Goal: Task Accomplishment & Management: Complete application form

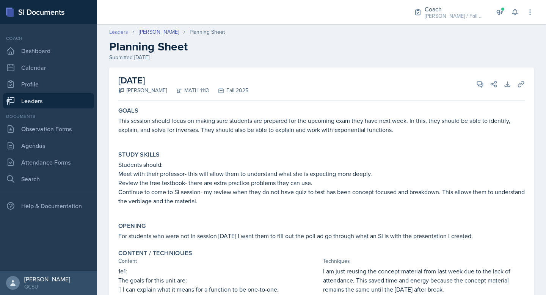
click at [116, 30] on link "Leaders" at bounding box center [118, 32] width 19 height 8
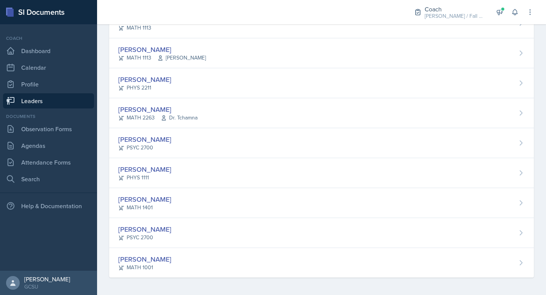
scroll to position [271, 0]
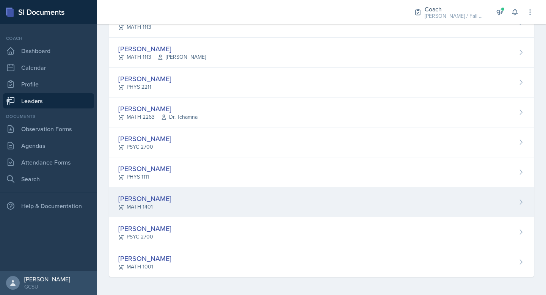
click at [159, 198] on div "[PERSON_NAME]" at bounding box center [144, 198] width 53 height 10
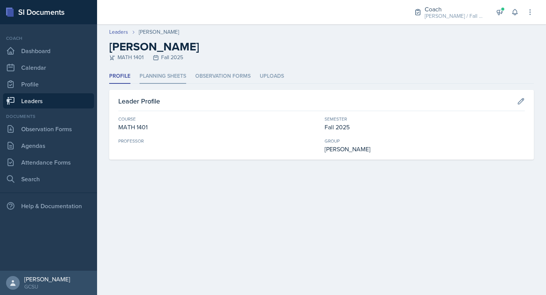
click at [162, 73] on li "Planning Sheets" at bounding box center [163, 76] width 47 height 15
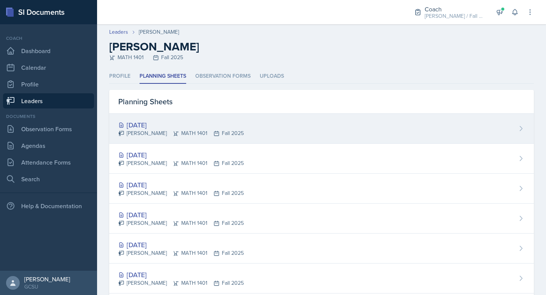
click at [159, 121] on div "[DATE]" at bounding box center [181, 125] width 126 height 10
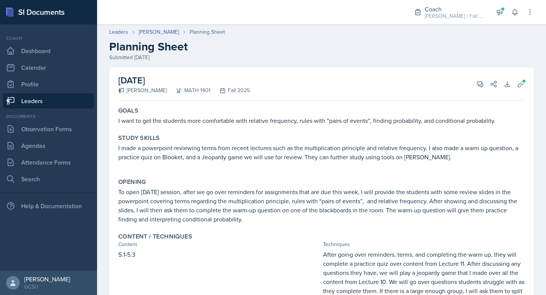
scroll to position [11, 0]
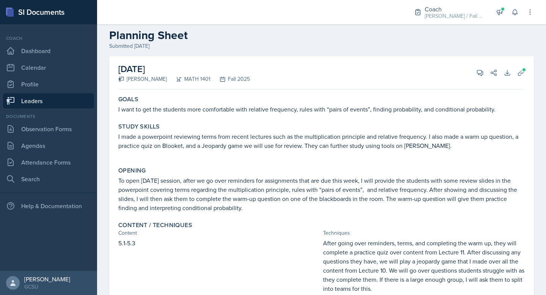
click at [45, 101] on link "Leaders" at bounding box center [48, 100] width 91 height 15
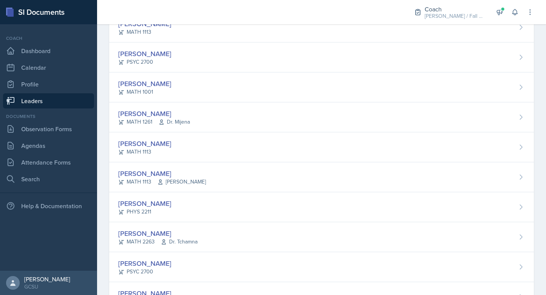
scroll to position [149, 0]
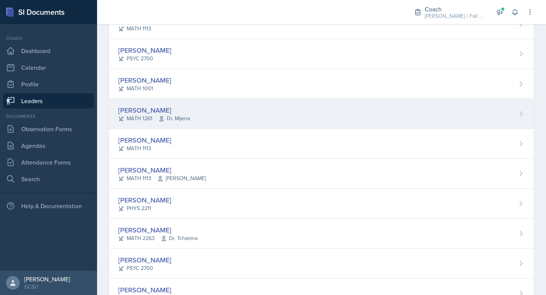
click at [154, 108] on div "[PERSON_NAME]" at bounding box center [154, 110] width 72 height 10
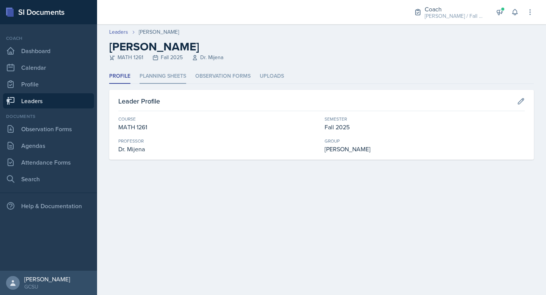
click at [172, 77] on li "Planning Sheets" at bounding box center [163, 76] width 47 height 15
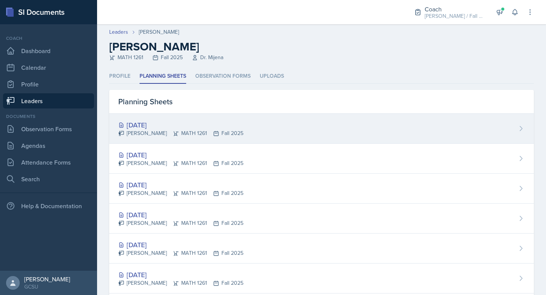
click at [179, 129] on div "[DATE]" at bounding box center [180, 125] width 125 height 10
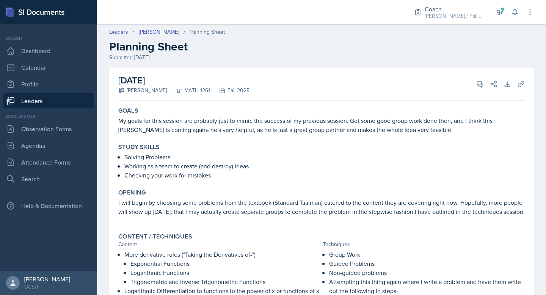
click at [41, 98] on link "Leaders" at bounding box center [48, 100] width 91 height 15
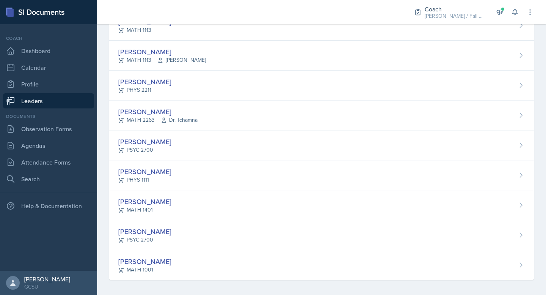
scroll to position [271, 0]
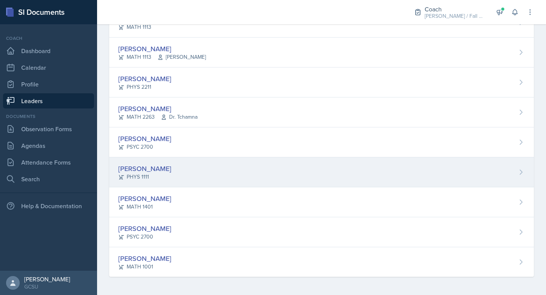
click at [167, 166] on div "[PERSON_NAME]" at bounding box center [144, 169] width 53 height 10
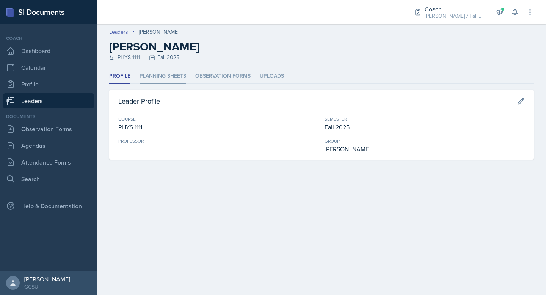
click at [171, 78] on li "Planning Sheets" at bounding box center [163, 76] width 47 height 15
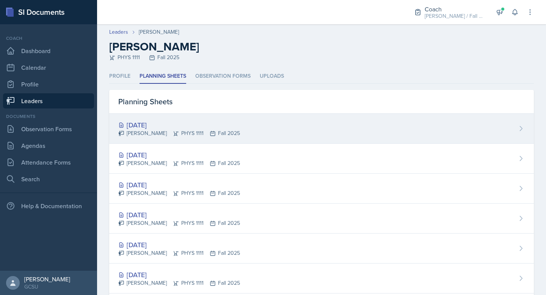
click at [159, 124] on div "[DATE]" at bounding box center [179, 125] width 122 height 10
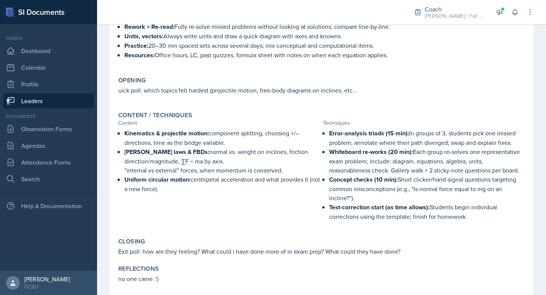
scroll to position [155, 0]
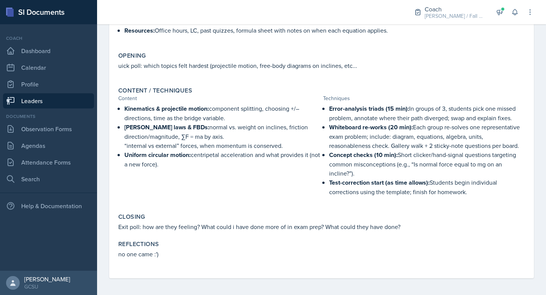
click at [355, 197] on p at bounding box center [424, 201] width 202 height 8
drag, startPoint x: 476, startPoint y: 193, endPoint x: 327, endPoint y: 105, distance: 173.5
click at [327, 105] on div "Error-analysis triads (15 min): In groups of 3, students pick one missed proble…" at bounding box center [424, 154] width 202 height 100
click at [322, 97] on div "Content Techniques" at bounding box center [321, 98] width 407 height 8
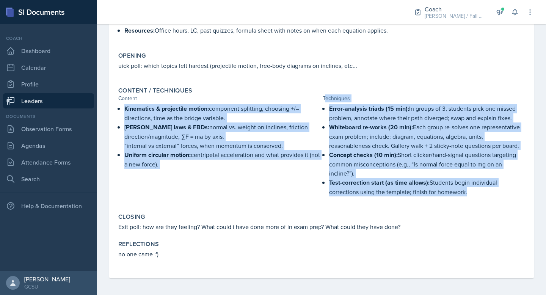
drag, startPoint x: 325, startPoint y: 99, endPoint x: 486, endPoint y: 196, distance: 188.6
click at [486, 196] on div "Content / Techniques Content Techniques Kinematics & projectile motion: compone…" at bounding box center [321, 145] width 413 height 123
click at [486, 197] on p at bounding box center [424, 201] width 202 height 8
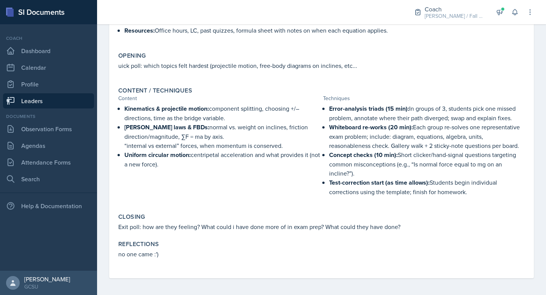
scroll to position [0, 0]
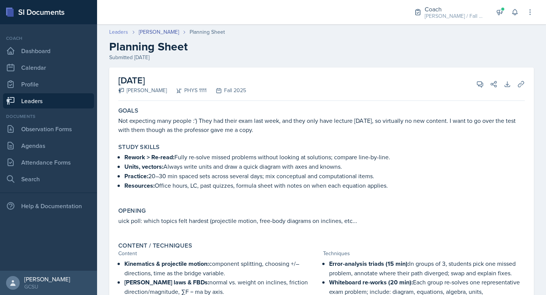
click at [118, 31] on link "Leaders" at bounding box center [118, 32] width 19 height 8
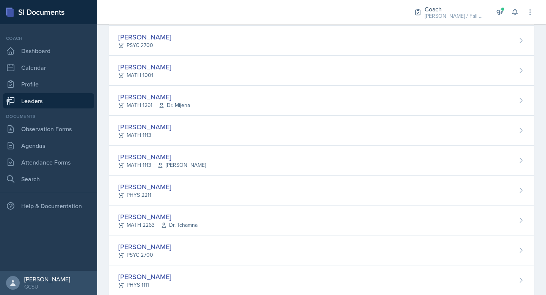
scroll to position [164, 0]
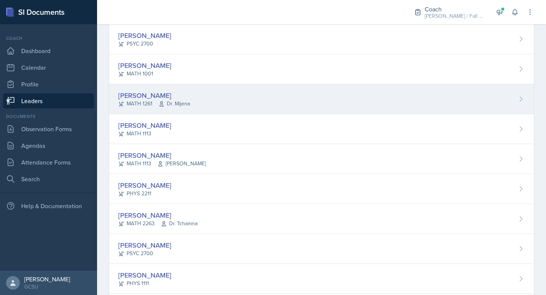
click at [153, 97] on div "[PERSON_NAME]" at bounding box center [154, 95] width 72 height 10
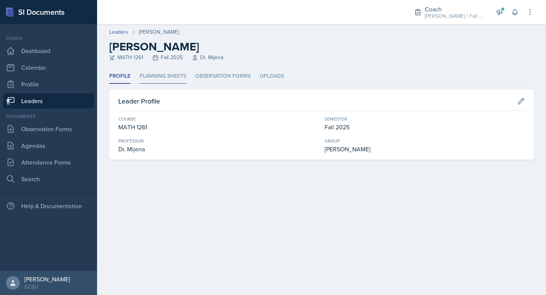
click at [164, 75] on li "Planning Sheets" at bounding box center [163, 76] width 47 height 15
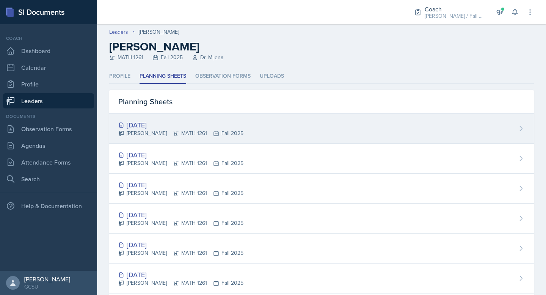
click at [149, 124] on div "[DATE]" at bounding box center [180, 125] width 125 height 10
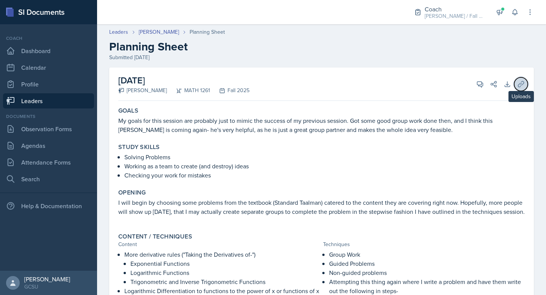
click at [521, 84] on icon at bounding box center [522, 84] width 8 height 8
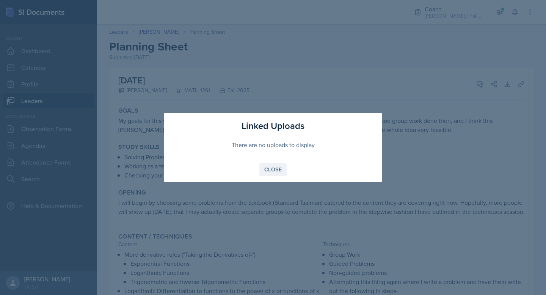
click at [273, 173] on button "Close" at bounding box center [273, 169] width 27 height 13
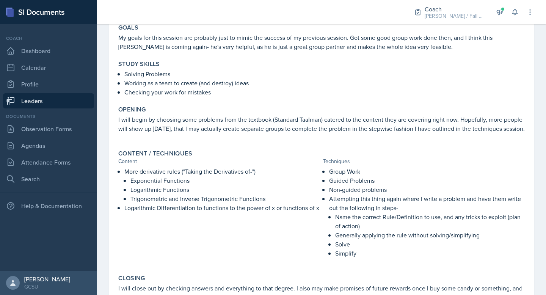
scroll to position [138, 0]
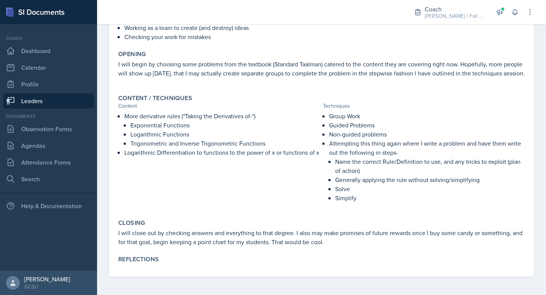
click at [355, 200] on p "Simplify" at bounding box center [430, 197] width 190 height 9
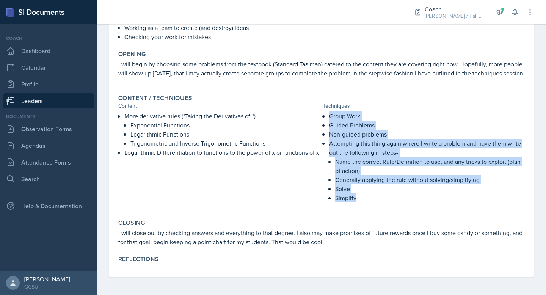
drag, startPoint x: 356, startPoint y: 200, endPoint x: 329, endPoint y: 115, distance: 89.0
click at [329, 115] on div "Group Work Guided Problems Non-guided problems Attempting this thing again wher…" at bounding box center [424, 161] width 202 height 99
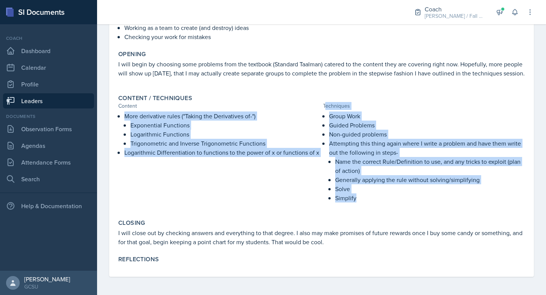
drag, startPoint x: 324, startPoint y: 105, endPoint x: 371, endPoint y: 199, distance: 105.2
click at [371, 199] on div "Content / Techniques Content Techniques More derivative rules ("Taking the Deri…" at bounding box center [321, 152] width 413 height 122
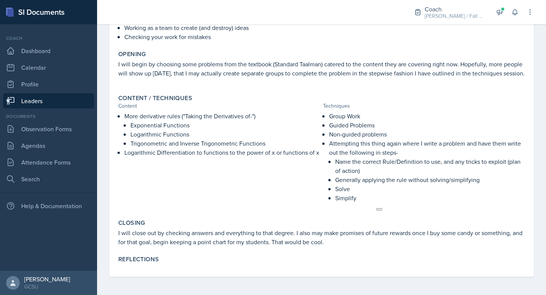
click at [371, 199] on p "Simplify" at bounding box center [430, 197] width 190 height 9
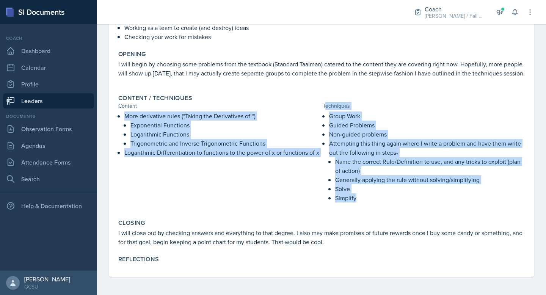
drag, startPoint x: 363, startPoint y: 199, endPoint x: 324, endPoint y: 105, distance: 101.6
click at [324, 105] on div "Content / Techniques Content Techniques More derivative rules ("Taking the Deri…" at bounding box center [321, 152] width 413 height 122
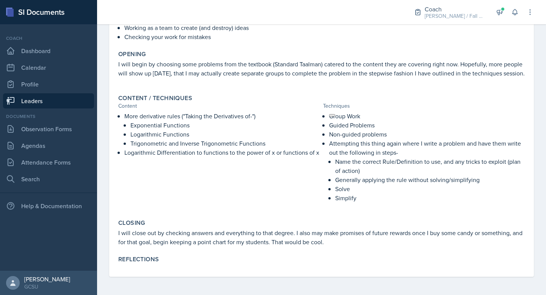
click at [324, 107] on div "Techniques" at bounding box center [424, 106] width 202 height 8
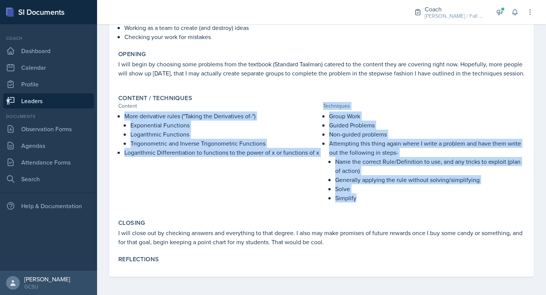
drag, startPoint x: 324, startPoint y: 106, endPoint x: 373, endPoint y: 202, distance: 107.8
click at [374, 202] on div "Content / Techniques Content Techniques More derivative rules ("Taking the Deri…" at bounding box center [321, 152] width 413 height 122
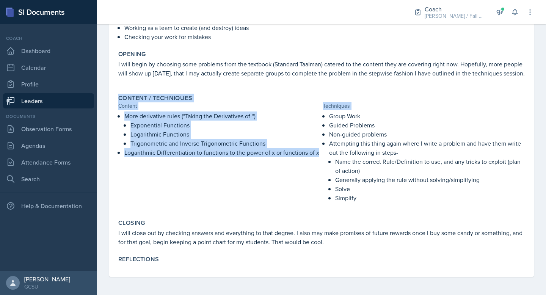
drag, startPoint x: 117, startPoint y: 96, endPoint x: 319, endPoint y: 151, distance: 208.7
click at [319, 151] on div "Content / Techniques Content Techniques More derivative rules ("Taking the Deri…" at bounding box center [321, 152] width 413 height 122
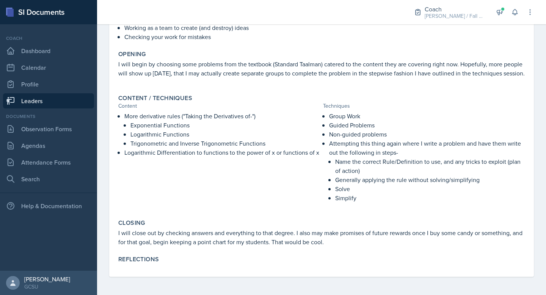
click at [431, 195] on p "Simplify" at bounding box center [430, 197] width 190 height 9
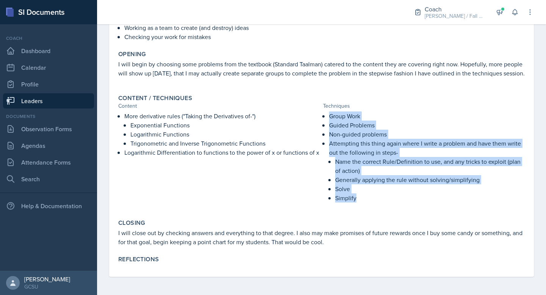
drag, startPoint x: 367, startPoint y: 201, endPoint x: 329, endPoint y: 113, distance: 95.9
click at [329, 113] on ul "Group Work Guided Problems Non-guided problems Attempting this thing again wher…" at bounding box center [427, 157] width 196 height 91
click at [369, 202] on p "Simplify" at bounding box center [430, 197] width 190 height 9
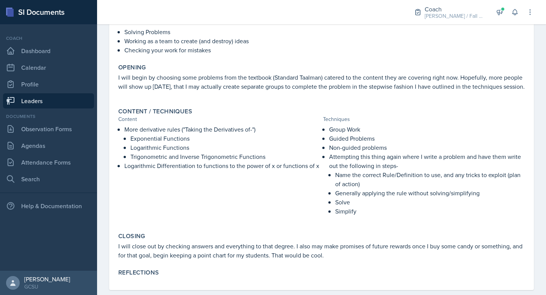
scroll to position [138, 0]
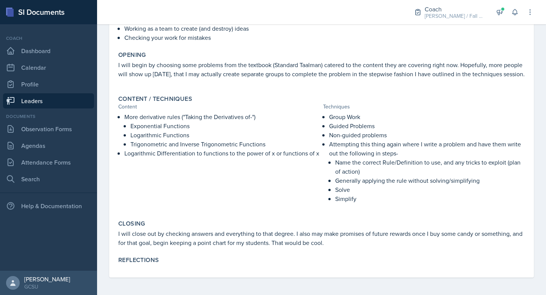
drag, startPoint x: 324, startPoint y: 107, endPoint x: 388, endPoint y: 195, distance: 108.5
click at [387, 195] on div "Content / Techniques Content Techniques More derivative rules ("Taking the Deri…" at bounding box center [321, 153] width 413 height 122
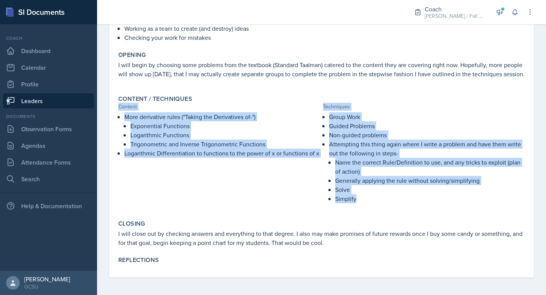
drag, startPoint x: 363, startPoint y: 197, endPoint x: 316, endPoint y: 98, distance: 109.1
click at [316, 98] on div "Content / Techniques Content Techniques More derivative rules ("Taking the Deri…" at bounding box center [321, 153] width 413 height 122
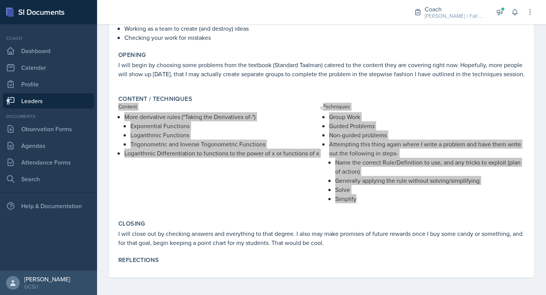
click at [326, 107] on button at bounding box center [324, 108] width 6 height 2
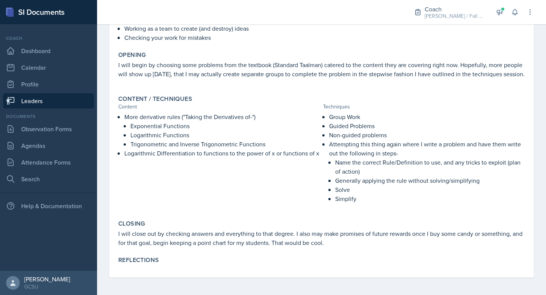
click at [344, 105] on div "Techniques" at bounding box center [424, 107] width 202 height 8
click at [354, 106] on div "Techniques" at bounding box center [424, 107] width 202 height 8
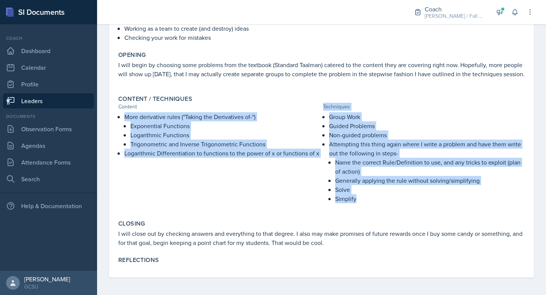
drag, startPoint x: 324, startPoint y: 103, endPoint x: 385, endPoint y: 202, distance: 116.2
click at [385, 202] on div "Content / Techniques Content Techniques More derivative rules ("Taking the Deri…" at bounding box center [321, 153] width 413 height 122
click at [385, 202] on p "Simplify" at bounding box center [430, 198] width 190 height 9
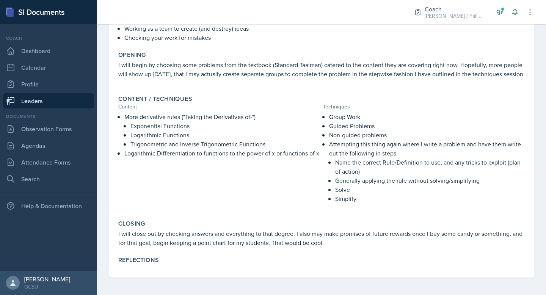
scroll to position [0, 0]
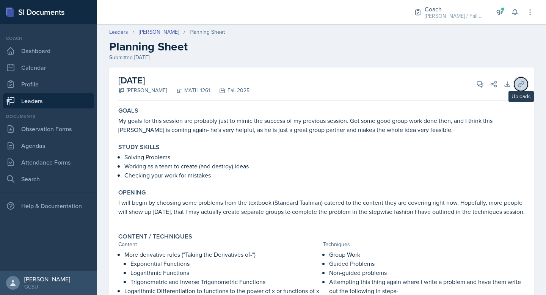
click at [520, 83] on icon at bounding box center [521, 84] width 6 height 6
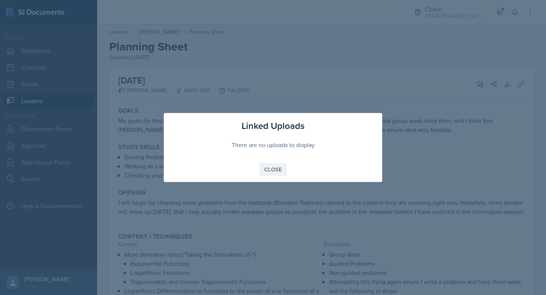
click at [280, 170] on div "Close" at bounding box center [272, 170] width 17 height 6
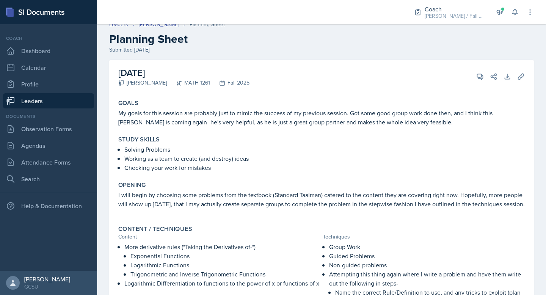
scroll to position [138, 0]
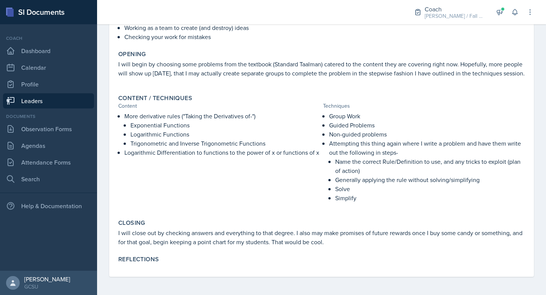
click at [379, 199] on p "Simplify" at bounding box center [430, 197] width 190 height 9
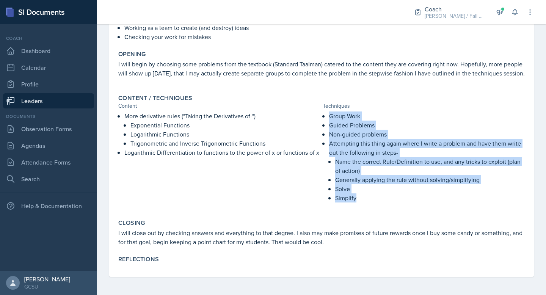
drag, startPoint x: 356, startPoint y: 199, endPoint x: 329, endPoint y: 117, distance: 85.9
click at [329, 117] on ul "Group Work Guided Problems Non-guided problems Attempting this thing again wher…" at bounding box center [427, 157] width 196 height 91
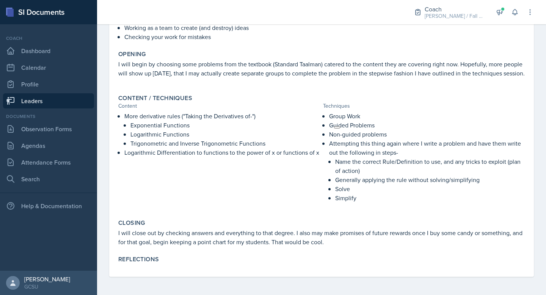
click at [272, 135] on p "Logarithmic Functions" at bounding box center [226, 134] width 190 height 9
click at [372, 207] on p at bounding box center [424, 207] width 202 height 8
click at [363, 198] on p "Simplify" at bounding box center [430, 197] width 190 height 9
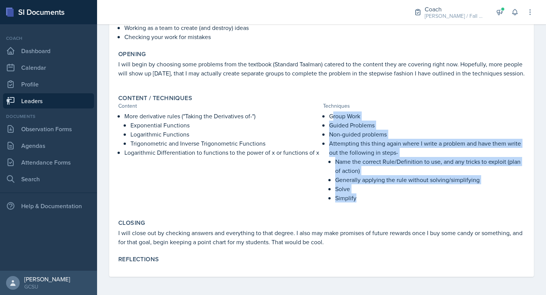
drag, startPoint x: 359, startPoint y: 199, endPoint x: 331, endPoint y: 115, distance: 88.3
click at [331, 115] on ul "Group Work Guided Problems Non-guided problems Attempting this thing again wher…" at bounding box center [427, 157] width 196 height 91
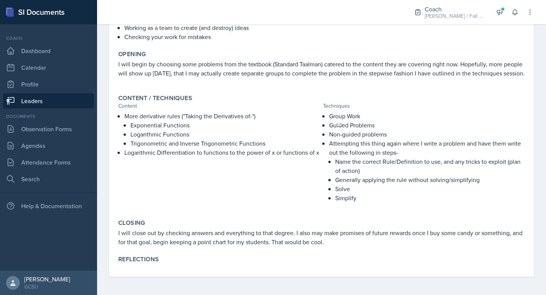
click at [330, 113] on p "Group Work" at bounding box center [427, 116] width 196 height 9
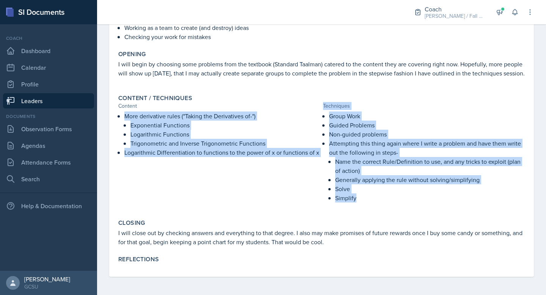
drag, startPoint x: 322, startPoint y: 104, endPoint x: 387, endPoint y: 210, distance: 124.2
click at [387, 210] on div "Content / Techniques Content Techniques More derivative rules ("Taking the Deri…" at bounding box center [321, 152] width 413 height 122
click at [387, 210] on p at bounding box center [424, 207] width 202 height 8
drag, startPoint x: 368, startPoint y: 201, endPoint x: 317, endPoint y: 106, distance: 108.5
click at [317, 106] on div "Content / Techniques Content Techniques More derivative rules ("Taking the Deri…" at bounding box center [321, 152] width 413 height 122
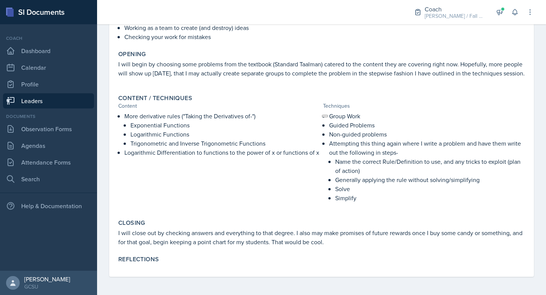
click at [291, 107] on div "Content" at bounding box center [219, 106] width 202 height 8
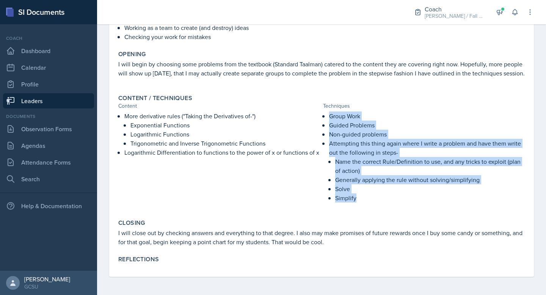
drag, startPoint x: 329, startPoint y: 115, endPoint x: 393, endPoint y: 208, distance: 112.7
click at [393, 208] on div "Group Work Guided Problems Non-guided problems Attempting this thing again wher…" at bounding box center [424, 161] width 202 height 99
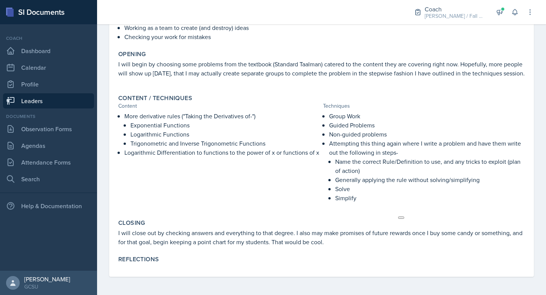
click at [380, 201] on p "Simplify" at bounding box center [430, 197] width 190 height 9
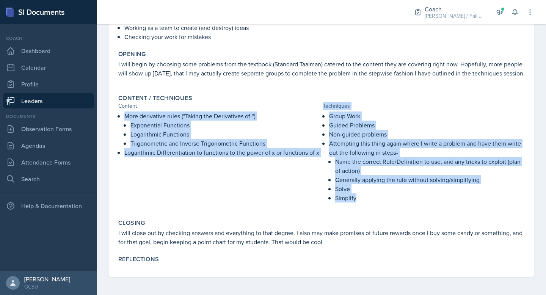
drag, startPoint x: 368, startPoint y: 201, endPoint x: 316, endPoint y: 102, distance: 111.0
click at [316, 102] on div "Content / Techniques Content Techniques More derivative rules ("Taking the Deri…" at bounding box center [321, 152] width 413 height 122
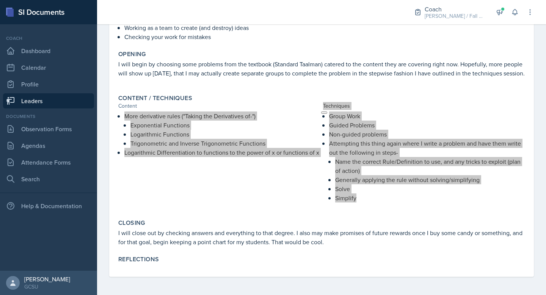
click at [333, 106] on html at bounding box center [327, 110] width 19 height 13
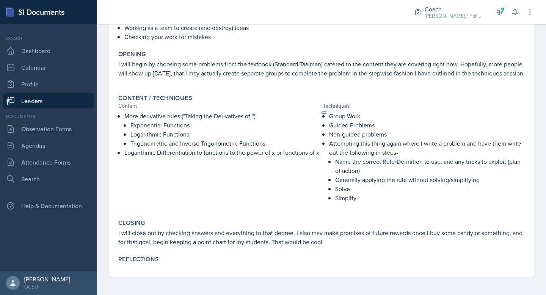
click at [349, 106] on div "Techniques" at bounding box center [424, 106] width 202 height 8
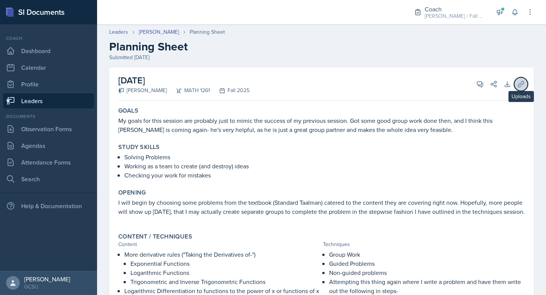
click at [520, 82] on icon at bounding box center [522, 84] width 8 height 8
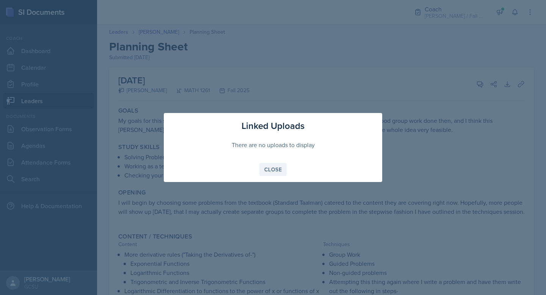
click at [272, 168] on div "Close" at bounding box center [272, 170] width 17 height 6
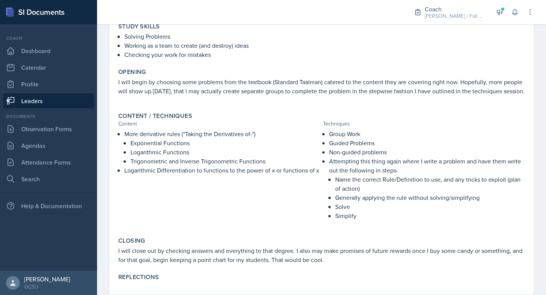
scroll to position [138, 0]
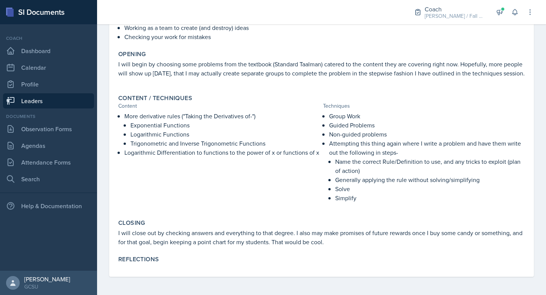
click at [393, 210] on div "Content / Techniques Content Techniques More derivative rules ("Taking the Deri…" at bounding box center [321, 152] width 413 height 122
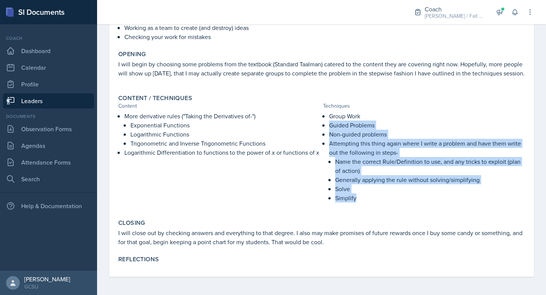
drag, startPoint x: 331, startPoint y: 124, endPoint x: 398, endPoint y: 207, distance: 106.2
click at [398, 207] on div "Group Work Guided Problems Non-guided problems Attempting this thing again wher…" at bounding box center [424, 161] width 202 height 99
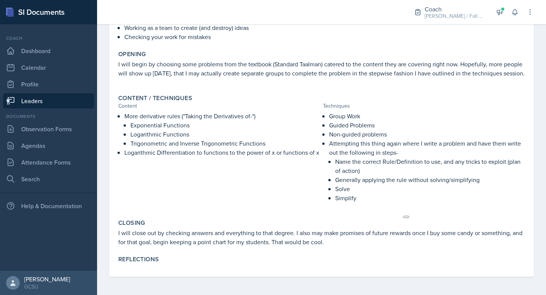
click at [392, 192] on p "Solve" at bounding box center [430, 188] width 190 height 9
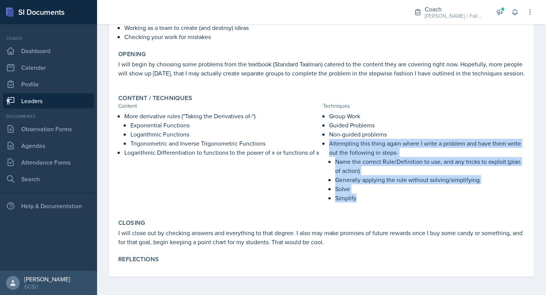
drag, startPoint x: 329, startPoint y: 142, endPoint x: 396, endPoint y: 213, distance: 97.2
click at [396, 213] on div "Content / Techniques Content Techniques More derivative rules ("Taking the Deri…" at bounding box center [321, 152] width 413 height 122
drag, startPoint x: 329, startPoint y: 116, endPoint x: 369, endPoint y: 204, distance: 95.9
click at [369, 204] on div "Group Work Guided Problems Non-guided problems Attempting this thing again wher…" at bounding box center [424, 161] width 202 height 99
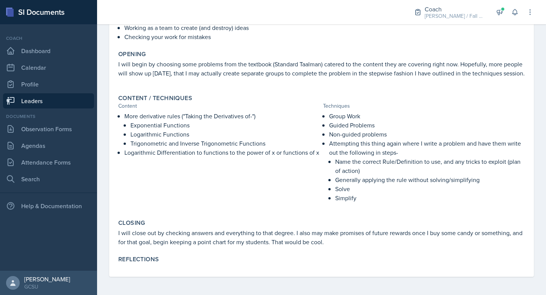
click at [370, 112] on p "Group Work" at bounding box center [427, 116] width 196 height 9
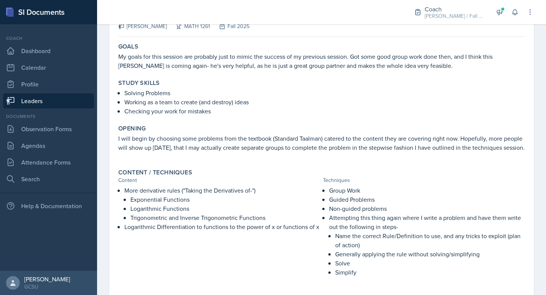
scroll to position [0, 0]
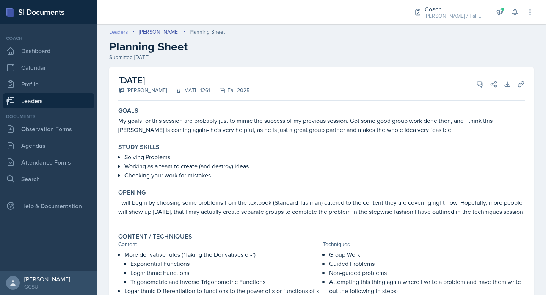
click at [117, 31] on link "Leaders" at bounding box center [118, 32] width 19 height 8
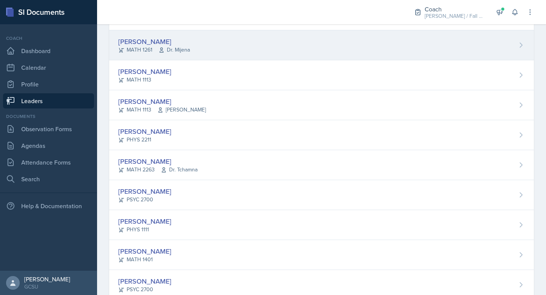
scroll to position [218, 0]
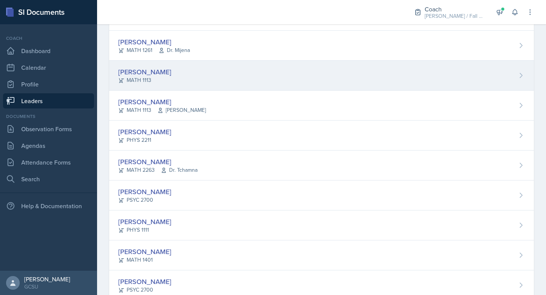
click at [149, 78] on div "MATH 1113" at bounding box center [144, 80] width 53 height 8
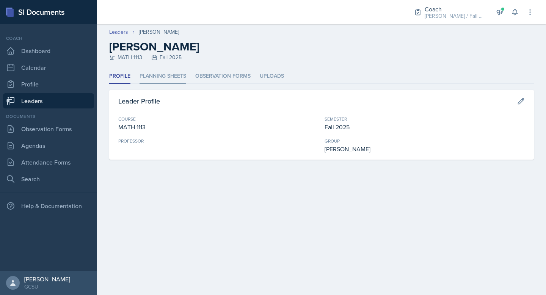
click at [168, 79] on li "Planning Sheets" at bounding box center [163, 76] width 47 height 15
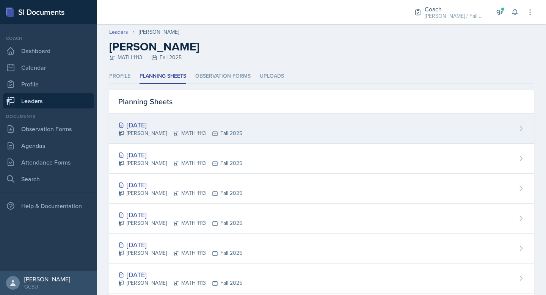
click at [186, 122] on div "[DATE]" at bounding box center [180, 125] width 124 height 10
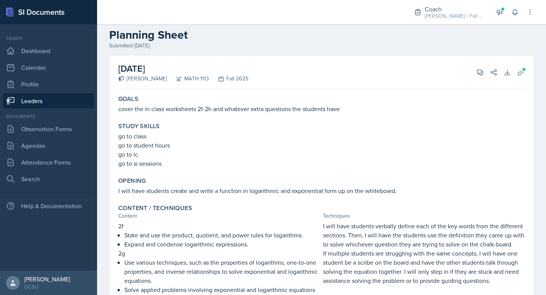
scroll to position [13, 0]
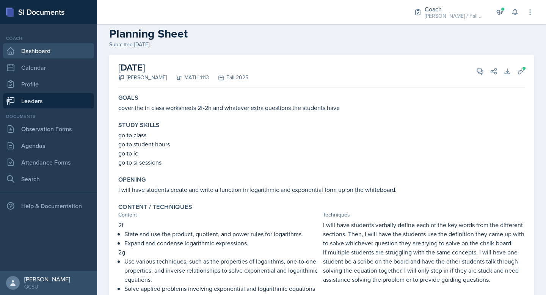
click at [49, 52] on link "Dashboard" at bounding box center [48, 50] width 91 height 15
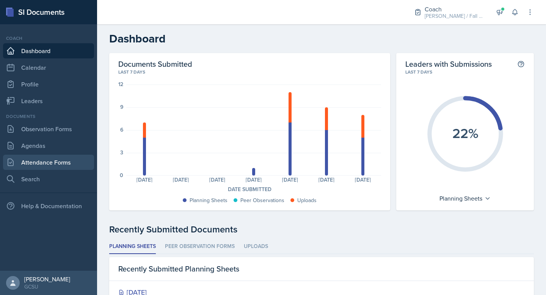
click at [56, 164] on link "Attendance Forms" at bounding box center [48, 162] width 91 height 15
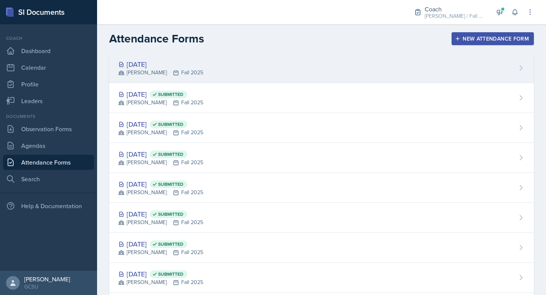
click at [192, 72] on div "[DATE] [PERSON_NAME] Fall 2025" at bounding box center [321, 68] width 425 height 30
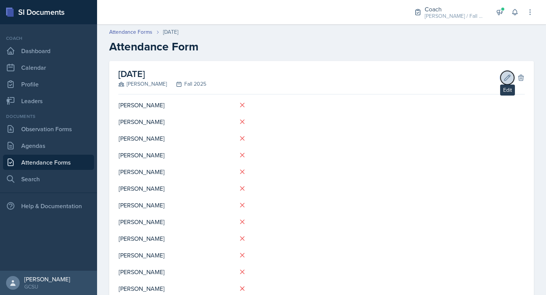
click at [506, 77] on icon at bounding box center [508, 78] width 8 height 8
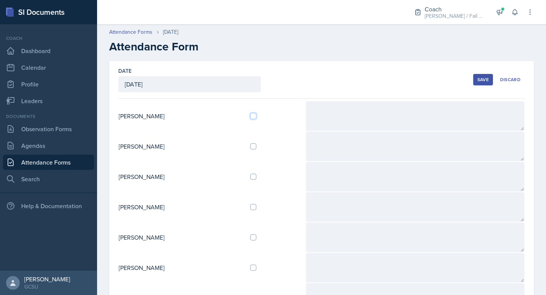
click at [256, 114] on input "checkbox" at bounding box center [253, 116] width 6 height 6
checkbox input "true"
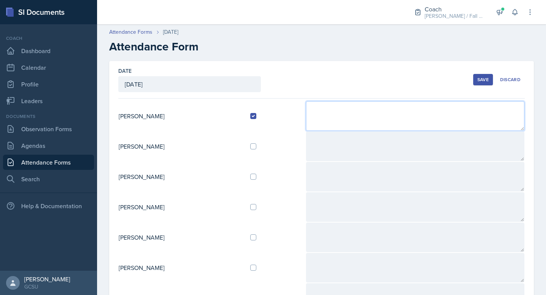
click at [349, 115] on textarea at bounding box center [415, 116] width 219 height 30
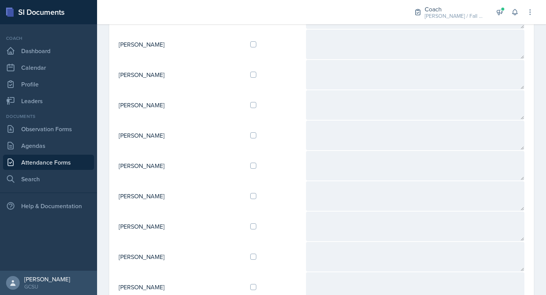
scroll to position [141, 0]
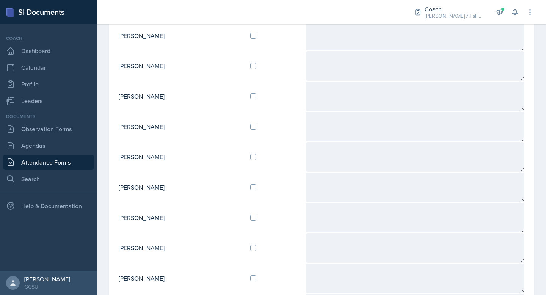
type textarea "Slaying. Planning sheet looks good. Working on the disruptive student situation"
click at [256, 96] on input "checkbox" at bounding box center [253, 96] width 6 height 6
checkbox input "true"
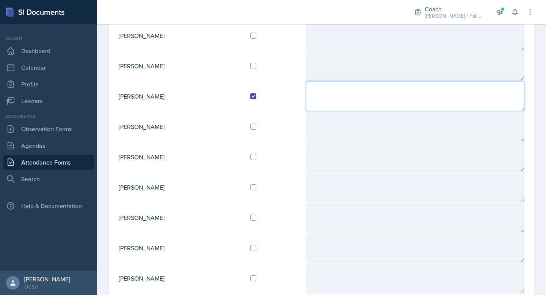
click at [329, 94] on textarea at bounding box center [415, 97] width 219 height 30
type textarea "S"
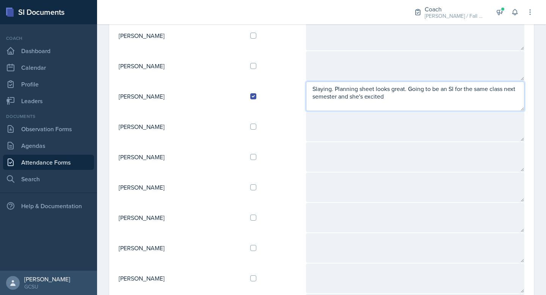
type textarea "Slaying. Planning sheet looks great. Going to be an SI for the same class next …"
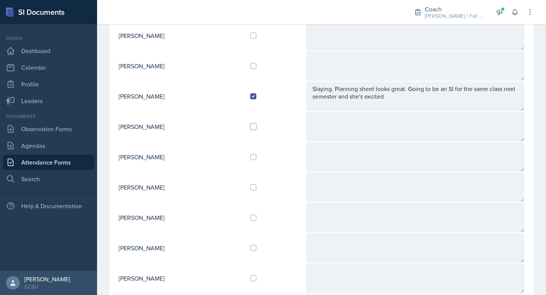
click at [256, 126] on input "checkbox" at bounding box center [253, 127] width 6 height 6
checkbox input "true"
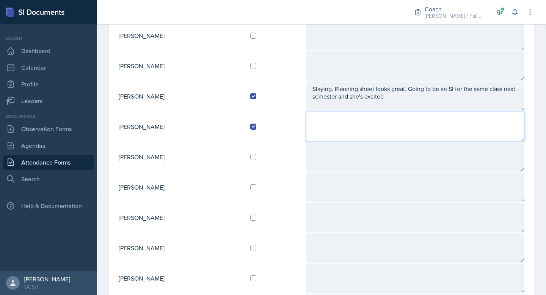
click at [349, 127] on textarea at bounding box center [415, 127] width 219 height 30
click at [346, 121] on textarea "If this boy does not get his plann" at bounding box center [415, 127] width 219 height 30
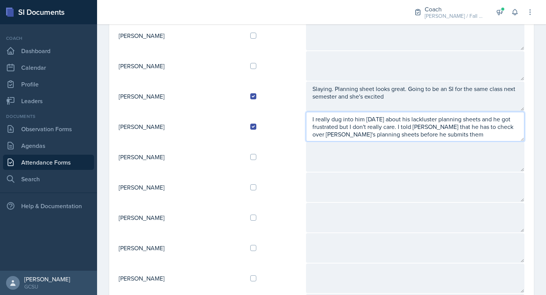
type textarea "I really dug into him [DATE] about his lackluster planning sheets and he got fr…"
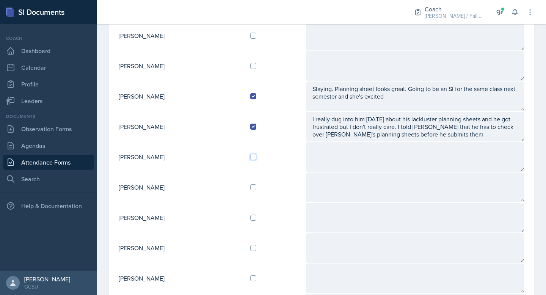
click at [256, 156] on input "checkbox" at bounding box center [253, 157] width 6 height 6
checkbox input "true"
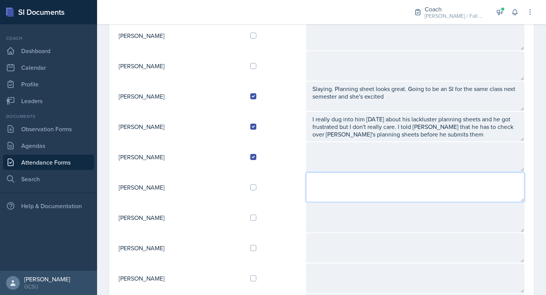
click at [346, 176] on textarea at bounding box center [415, 188] width 219 height 30
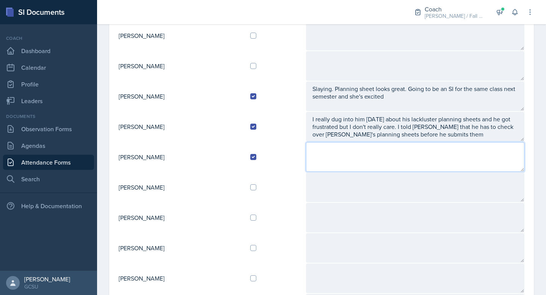
click at [349, 167] on textarea at bounding box center [415, 157] width 219 height 30
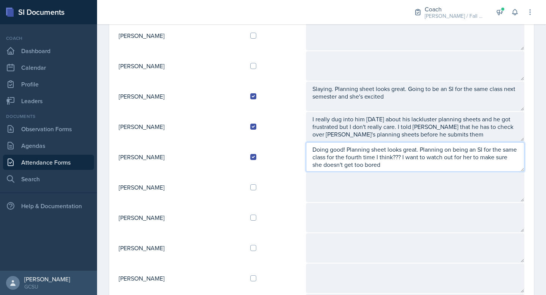
scroll to position [270, 0]
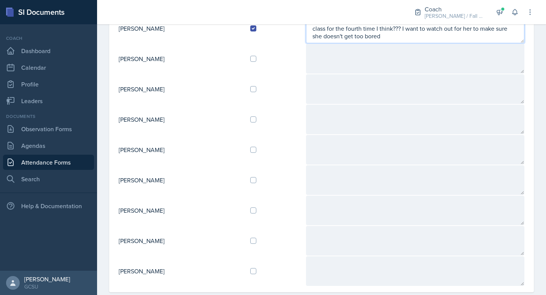
type textarea "Doing good! Planning sheet looks great. Planning on being an SI for the same cl…"
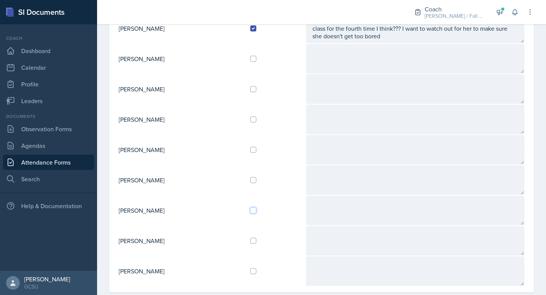
click at [256, 210] on input "checkbox" at bounding box center [253, 211] width 6 height 6
checkbox input "true"
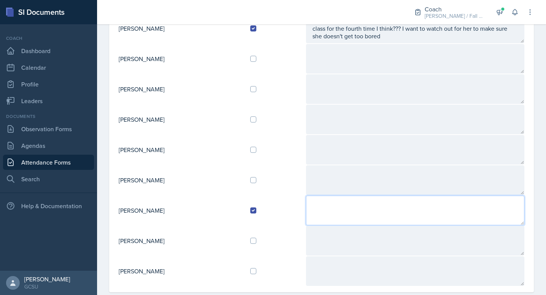
click at [318, 214] on textarea at bounding box center [415, 211] width 219 height 30
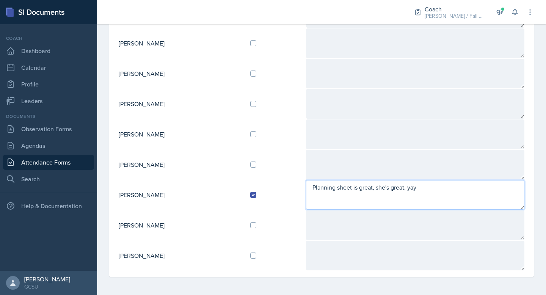
type textarea "Planning sheet is great, she's great, yay"
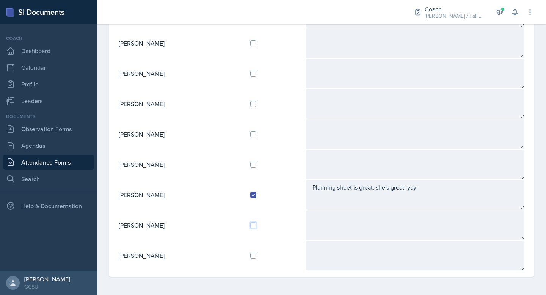
click at [256, 226] on input "checkbox" at bounding box center [253, 225] width 6 height 6
checkbox input "true"
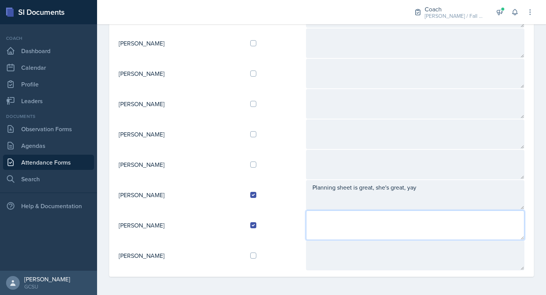
click at [324, 223] on textarea at bounding box center [415, 226] width 219 height 30
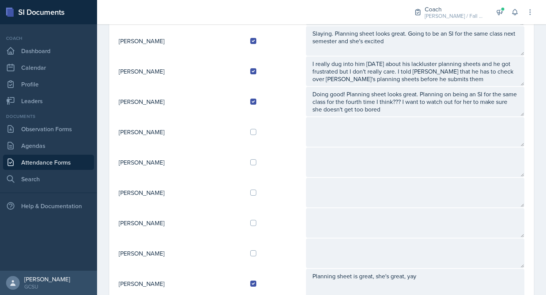
scroll to position [195, 0]
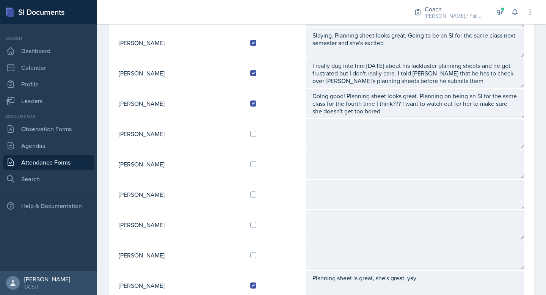
type textarea "love u [PERSON_NAME]"
click at [256, 162] on input "checkbox" at bounding box center [253, 164] width 6 height 6
checkbox input "true"
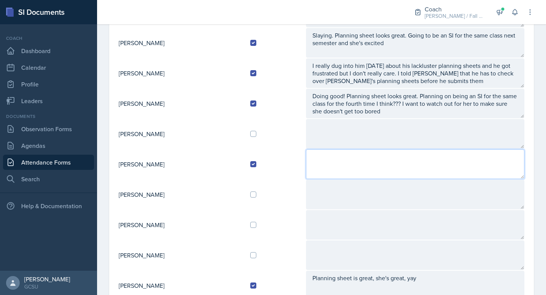
click at [345, 162] on textarea at bounding box center [415, 164] width 219 height 30
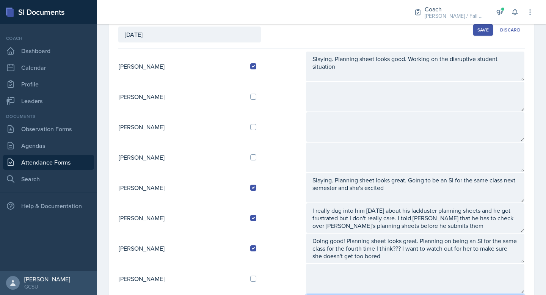
scroll to position [0, 0]
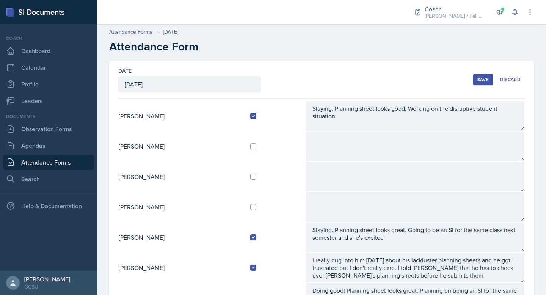
type textarea "queen [PERSON_NAME]"
click at [488, 79] on div "Save" at bounding box center [483, 80] width 11 height 6
